Goal: Find specific page/section: Find specific page/section

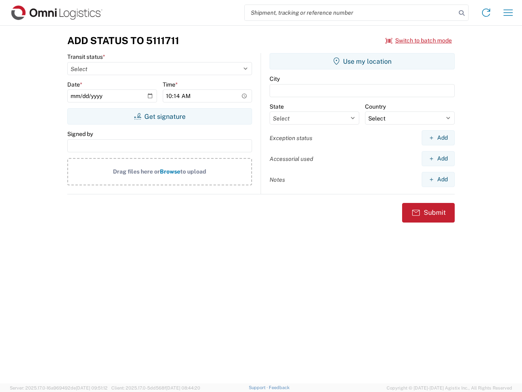
click at [350, 13] on input "search" at bounding box center [350, 12] width 211 height 15
click at [462, 13] on icon at bounding box center [461, 12] width 11 height 11
click at [486, 13] on icon at bounding box center [486, 12] width 13 height 13
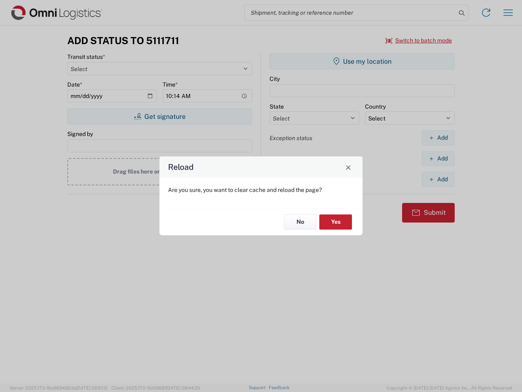
click at [419, 40] on div "Reload Are you sure, you want to clear cache and reload the page? No Yes" at bounding box center [261, 196] width 522 height 392
click at [159, 116] on div "Reload Are you sure, you want to clear cache and reload the page? No Yes" at bounding box center [261, 196] width 522 height 392
click at [362, 61] on div "Reload Are you sure, you want to clear cache and reload the page? No Yes" at bounding box center [261, 196] width 522 height 392
click at [438, 137] on div "Reload Are you sure, you want to clear cache and reload the page? No Yes" at bounding box center [261, 196] width 522 height 392
click at [438, 158] on div "Reload Are you sure, you want to clear cache and reload the page? No Yes" at bounding box center [261, 196] width 522 height 392
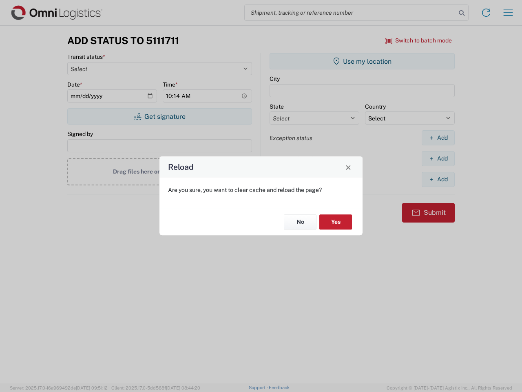
click at [438, 179] on div "Reload Are you sure, you want to clear cache and reload the page? No Yes" at bounding box center [261, 196] width 522 height 392
